Goal: Task Accomplishment & Management: Use online tool/utility

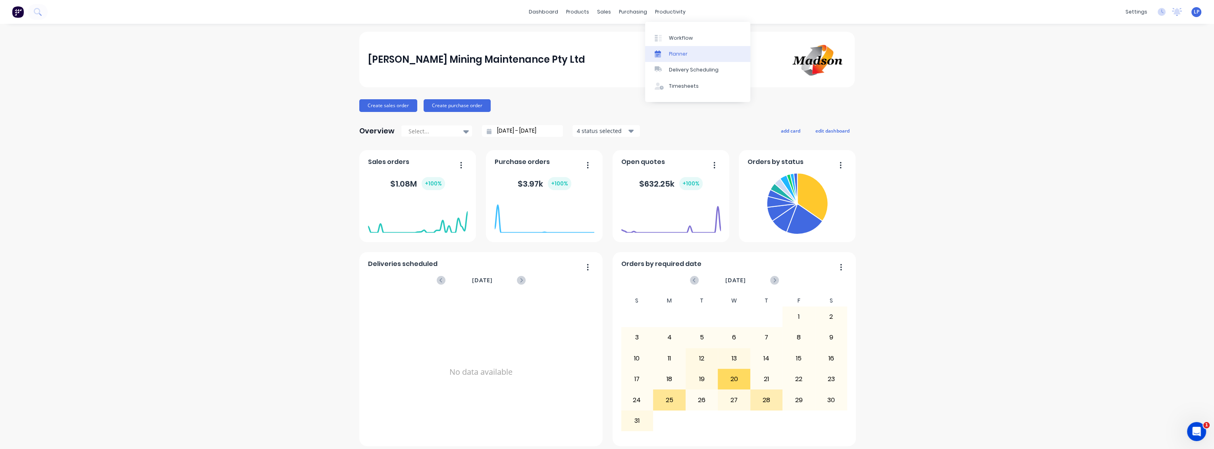
click at [675, 53] on div "Planner" at bounding box center [678, 53] width 19 height 7
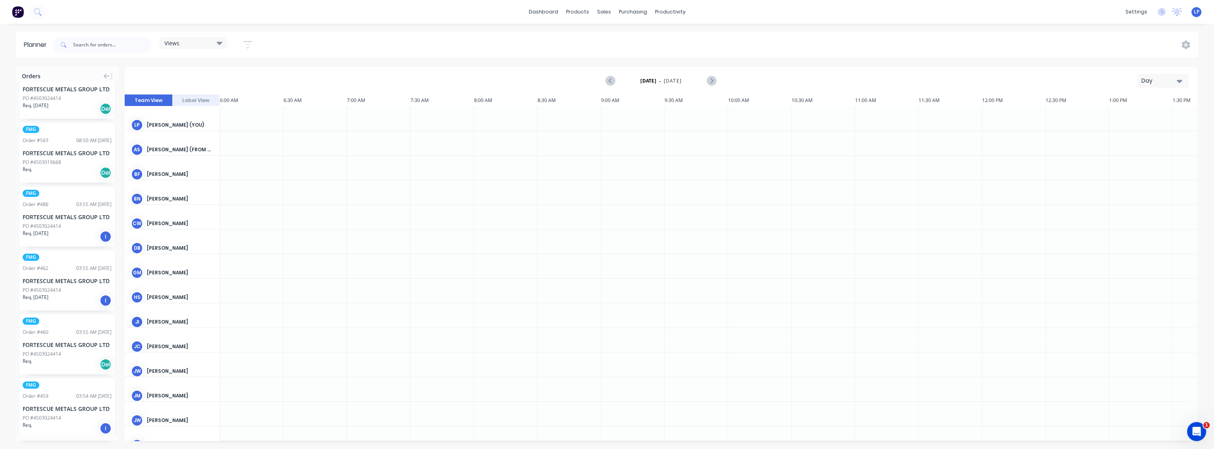
scroll to position [603, 0]
click at [77, 45] on input "text" at bounding box center [112, 45] width 79 height 16
click at [191, 100] on button "Label View" at bounding box center [196, 100] width 48 height 12
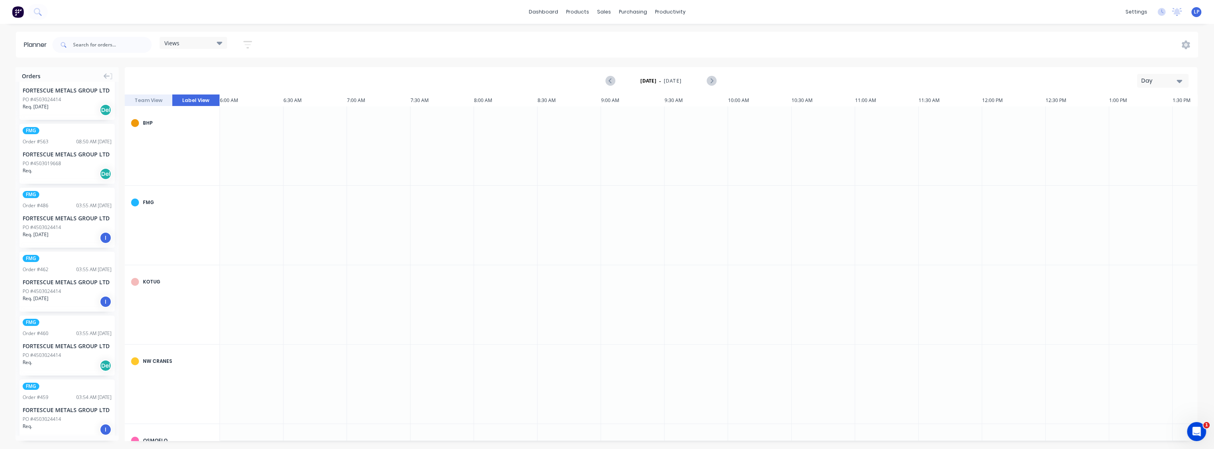
scroll to position [0, 762]
click at [141, 101] on button "Team View" at bounding box center [149, 100] width 48 height 12
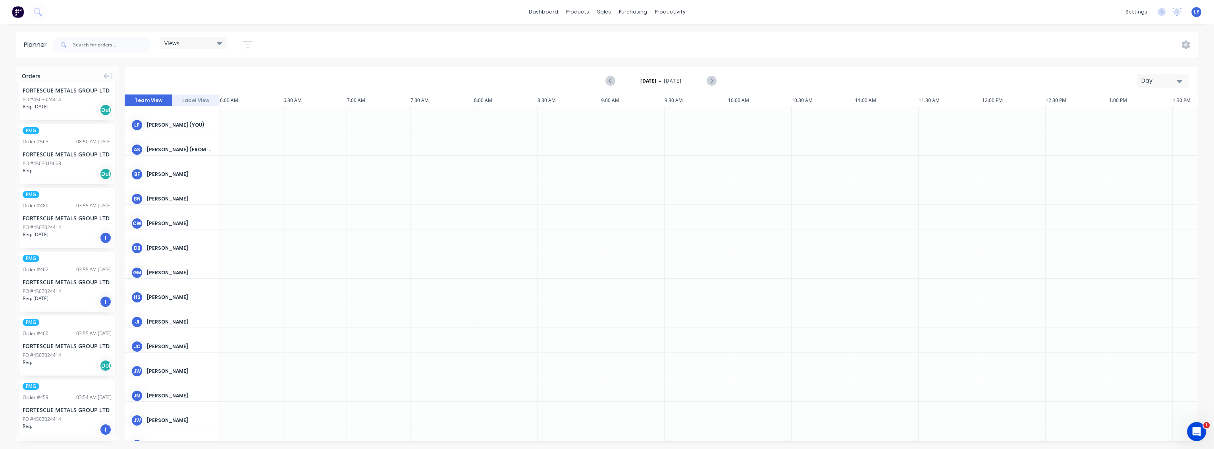
click at [1181, 80] on icon "button" at bounding box center [1180, 81] width 6 height 3
click at [1140, 132] on div "Month" at bounding box center [1148, 134] width 79 height 16
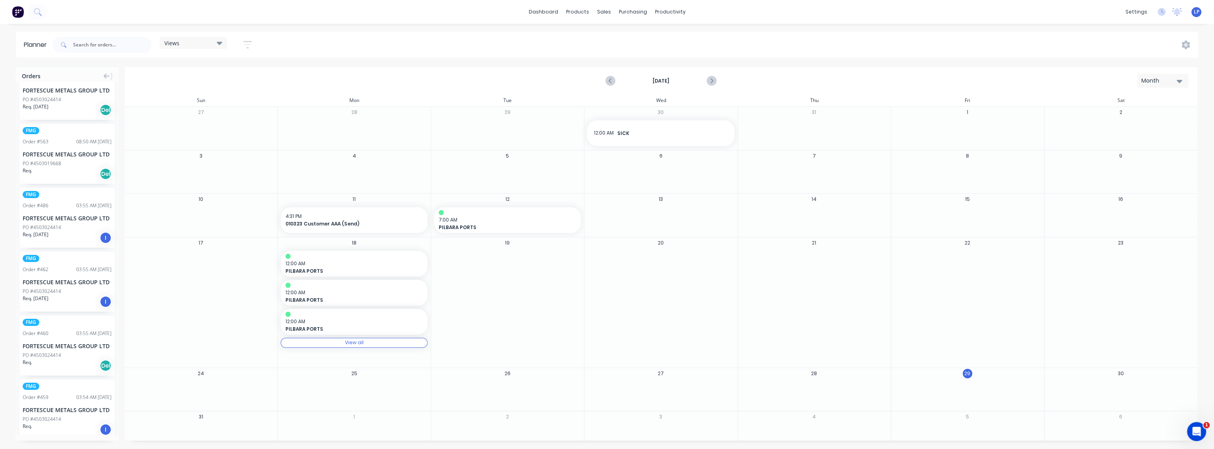
click at [194, 41] on div "Views" at bounding box center [193, 42] width 58 height 7
click at [627, 141] on div "12:00 AM SICK" at bounding box center [660, 133] width 147 height 20
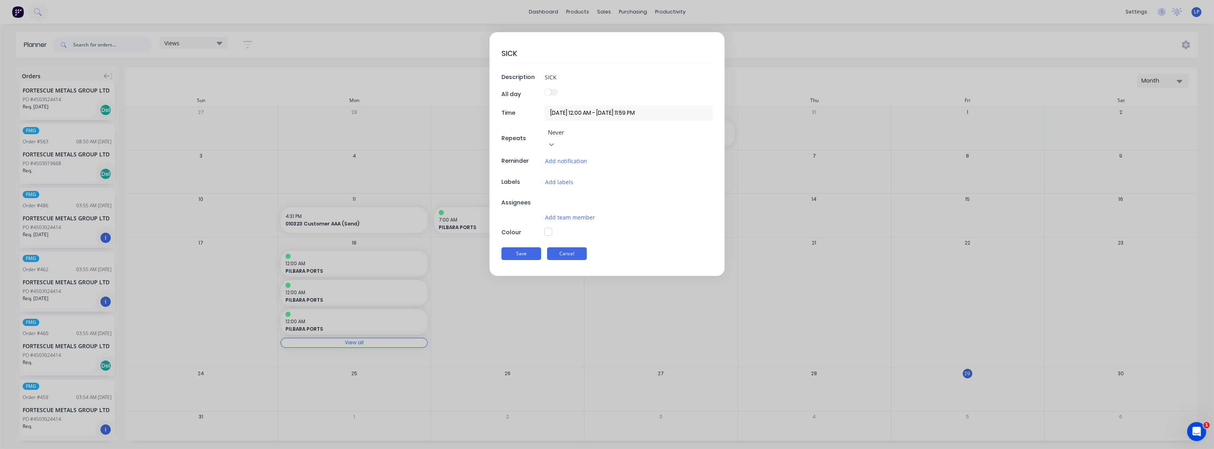
click at [565, 247] on button "Cancel" at bounding box center [567, 253] width 40 height 13
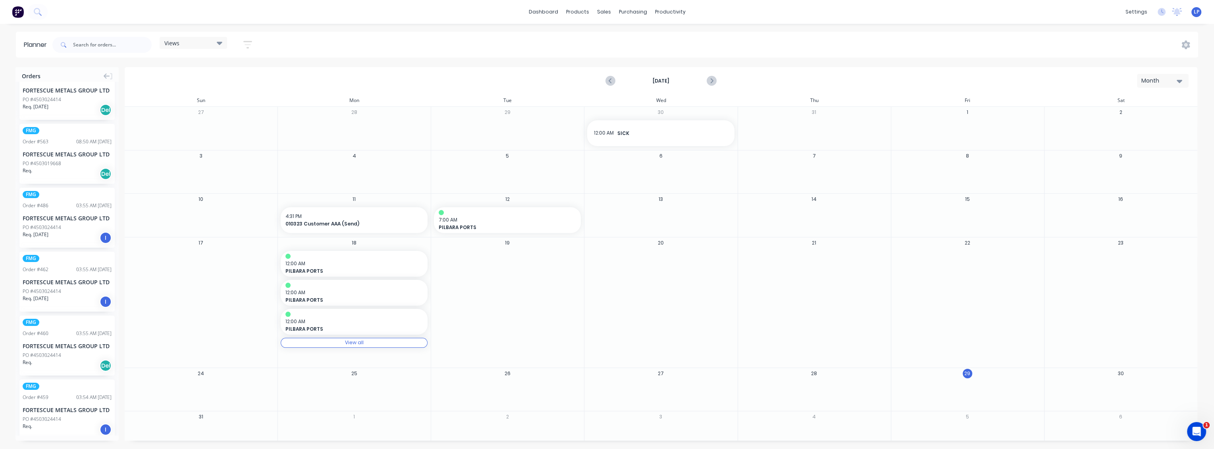
click at [1182, 75] on button "Month" at bounding box center [1163, 81] width 52 height 14
click at [1142, 117] on div "Week" at bounding box center [1148, 118] width 79 height 16
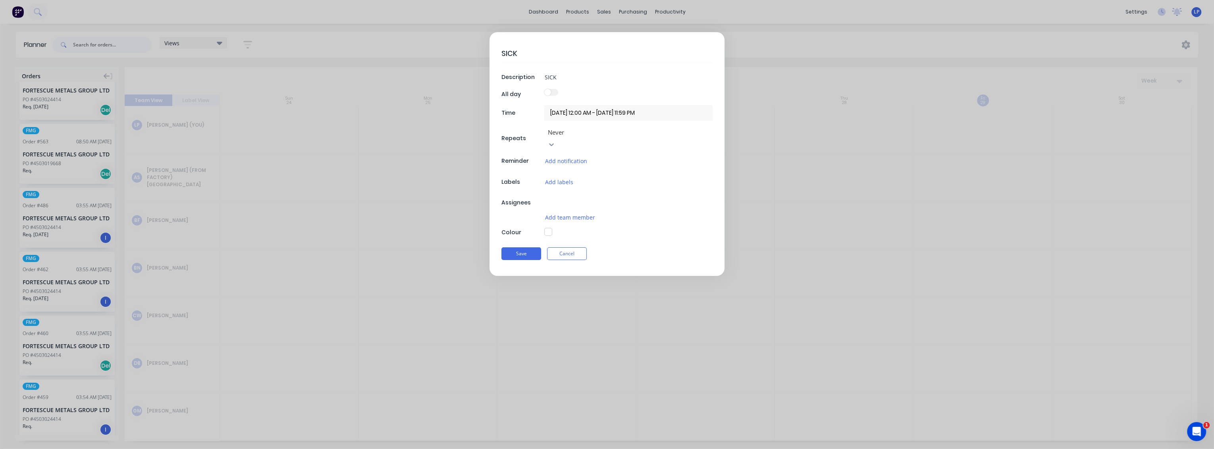
type textarea "x"
click at [555, 247] on button "Cancel" at bounding box center [567, 253] width 40 height 13
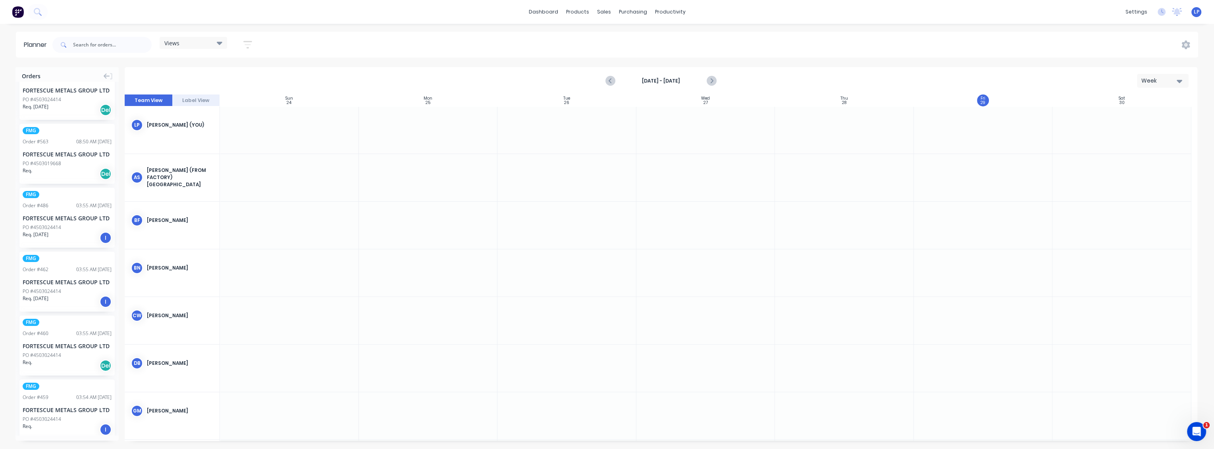
click at [624, 48] on div "Views Save new view None (Default) edit Show/Hide users Show/Hide orders Filter…" at bounding box center [624, 45] width 1147 height 24
click at [202, 101] on button "Label View" at bounding box center [196, 100] width 48 height 12
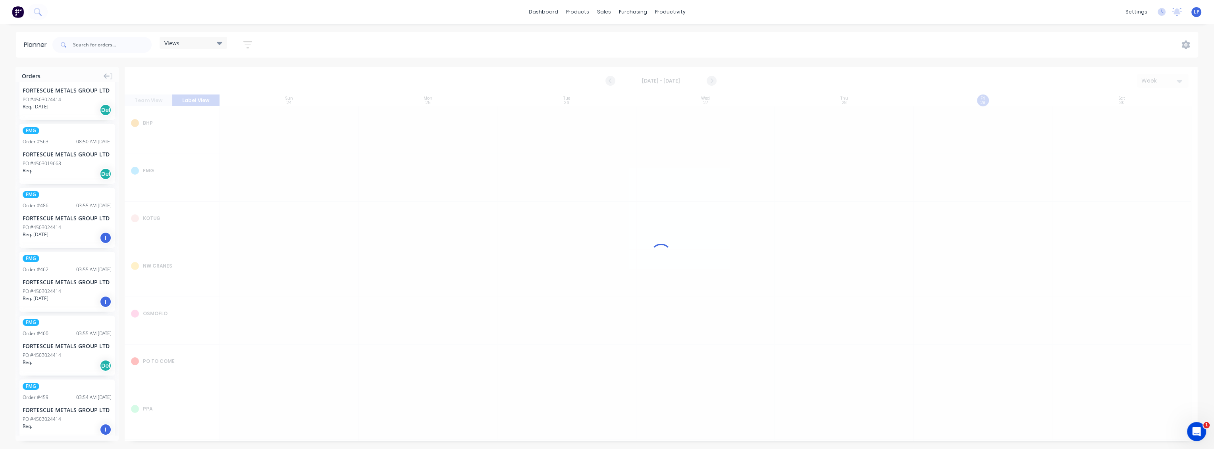
click at [155, 99] on div at bounding box center [661, 254] width 1073 height 374
click at [143, 103] on button "Team View" at bounding box center [149, 100] width 48 height 12
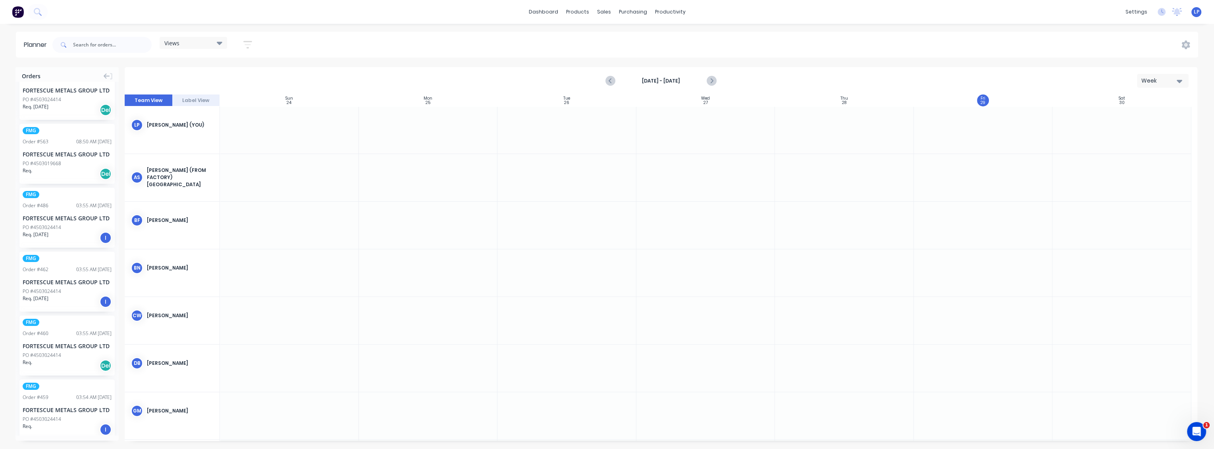
click at [102, 172] on div "Del" at bounding box center [106, 174] width 12 height 12
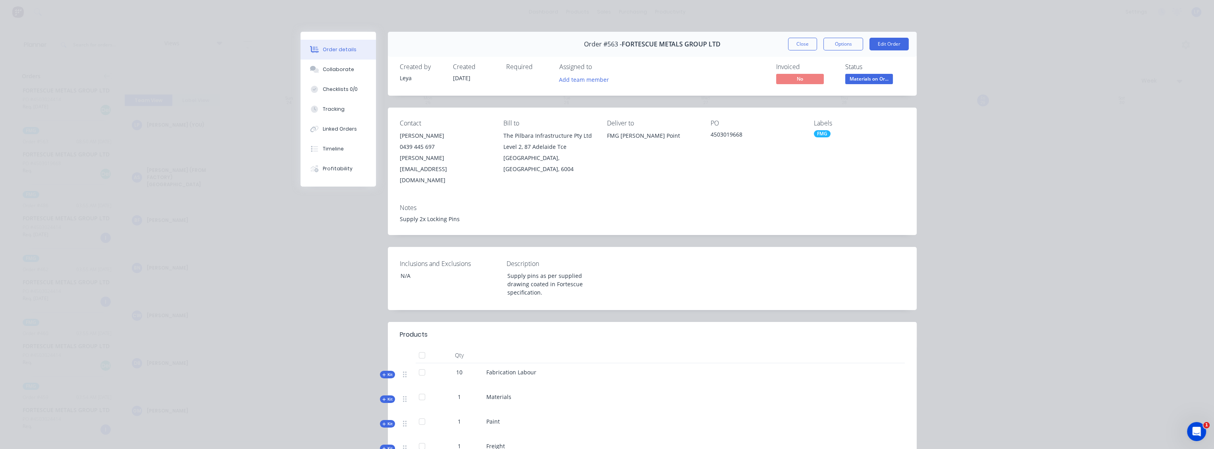
click at [196, 50] on div "Order details Collaborate Checklists 0/0 Tracking Linked Orders Timeline Profit…" at bounding box center [607, 224] width 1214 height 449
click at [807, 45] on button "Close" at bounding box center [802, 44] width 29 height 13
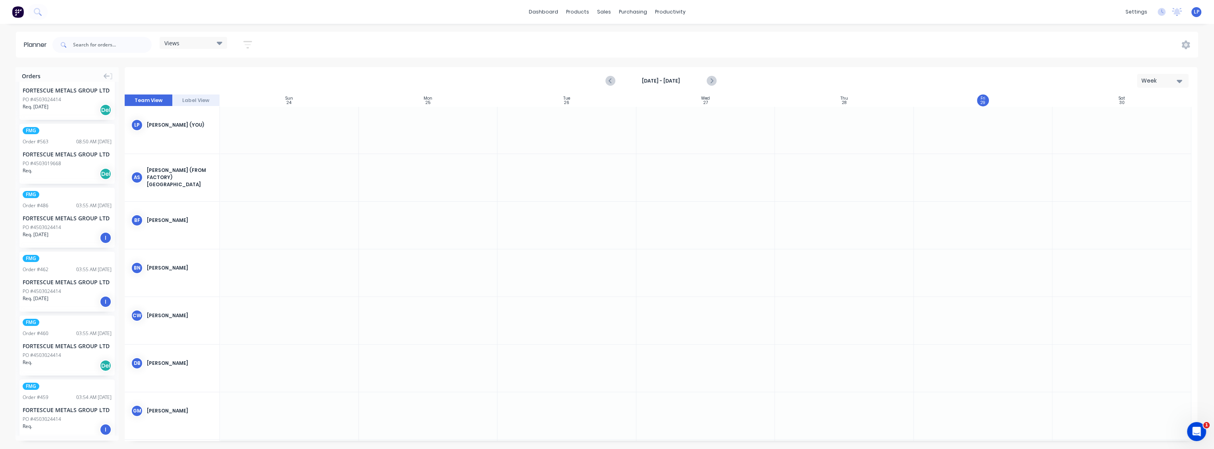
click at [222, 40] on icon at bounding box center [220, 43] width 6 height 9
click at [247, 44] on icon "button" at bounding box center [247, 45] width 9 height 10
click at [345, 52] on div "Views Save new view None (Default) edit Show/Hide users Show/Hide orders Filter…" at bounding box center [624, 45] width 1147 height 24
